Goal: Information Seeking & Learning: Learn about a topic

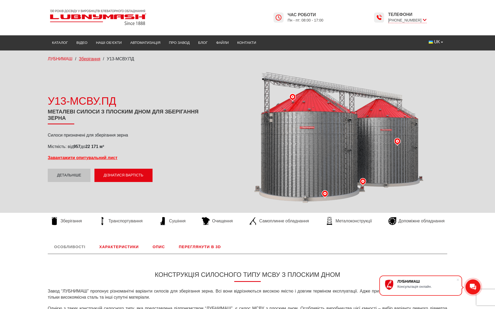
click at [93, 61] on span "Зберігання" at bounding box center [89, 59] width 21 height 5
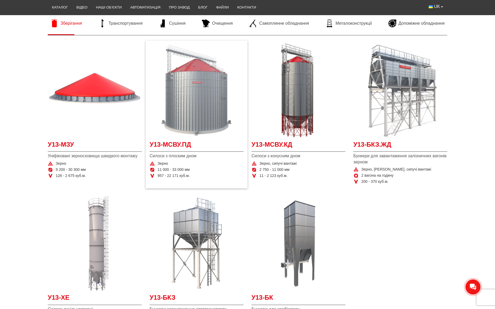
scroll to position [80, 0]
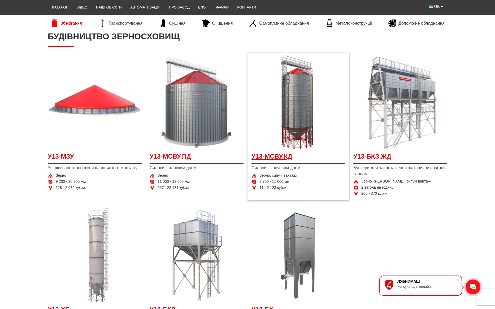
click at [273, 154] on span "У13-МСВУ.КД" at bounding box center [299, 158] width 94 height 12
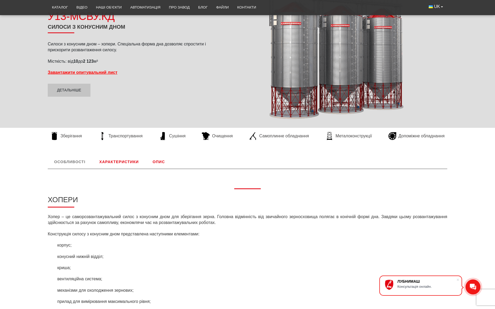
scroll to position [80, 0]
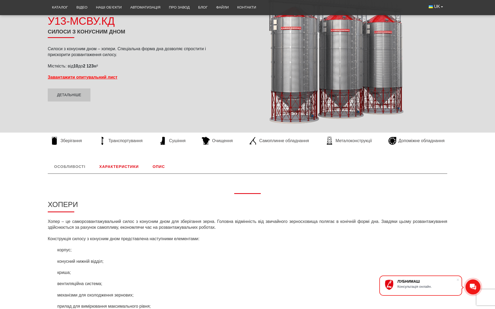
click at [120, 166] on link "Характеристики" at bounding box center [119, 166] width 52 height 14
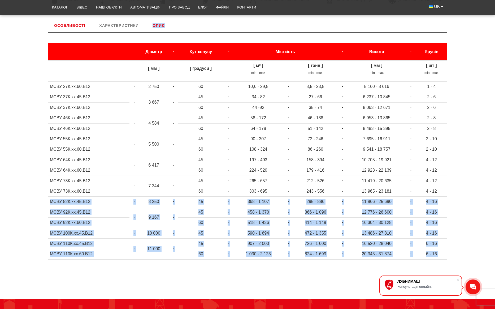
drag, startPoint x: 48, startPoint y: 200, endPoint x: 448, endPoint y: 202, distance: 400.2
click at [448, 202] on div "Особливості Хопери Хопер – це саморозвантажувальний силос з конусним дном для з…" at bounding box center [248, 143] width 408 height 249
click at [447, 200] on td "4 - 16" at bounding box center [432, 201] width 32 height 10
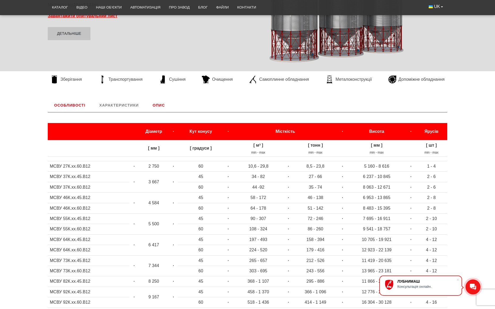
click at [160, 107] on link "Опис" at bounding box center [158, 105] width 25 height 14
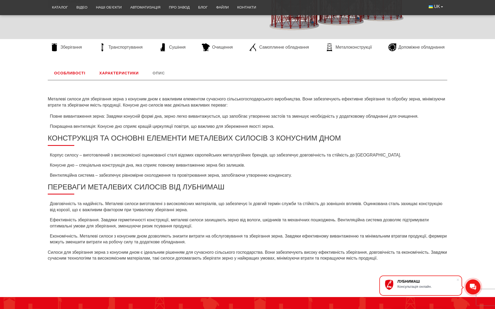
scroll to position [168, 0]
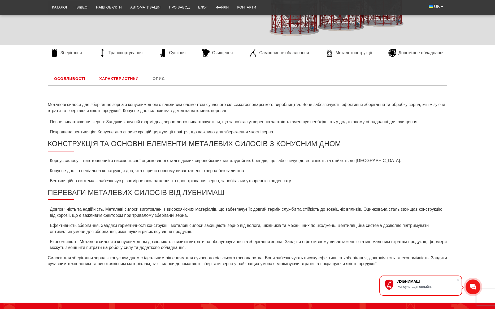
click at [70, 78] on link "Особливості" at bounding box center [70, 79] width 44 height 14
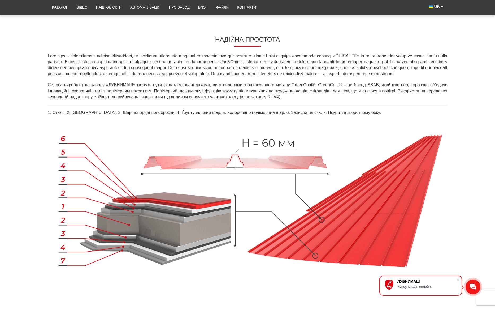
scroll to position [540, 0]
